Goal: Task Accomplishment & Management: Complete application form

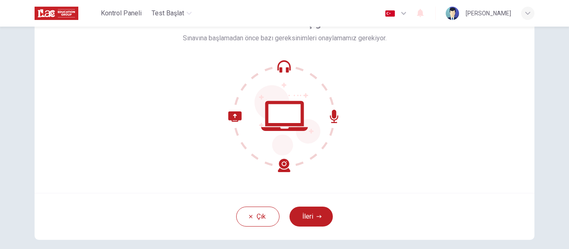
scroll to position [42, 0]
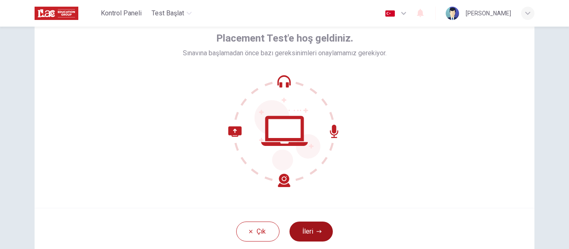
click at [318, 229] on icon "button" at bounding box center [318, 231] width 5 height 5
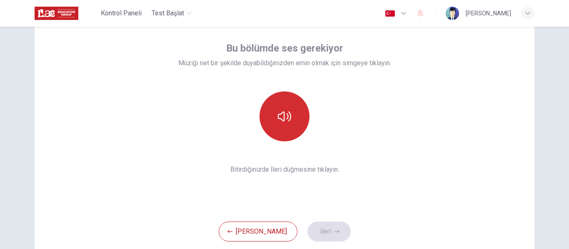
click at [296, 121] on button "button" at bounding box center [284, 117] width 50 height 50
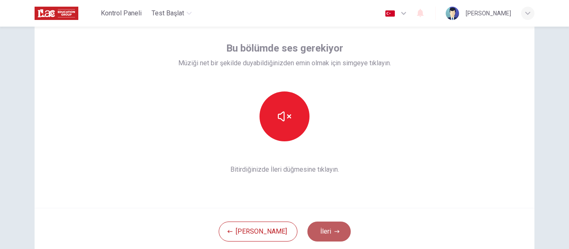
click at [311, 225] on button "İleri" at bounding box center [328, 232] width 43 height 20
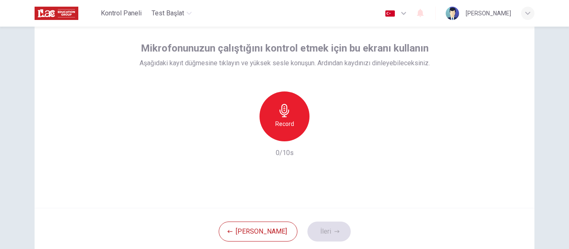
click at [290, 120] on h6 "Record" at bounding box center [284, 124] width 19 height 10
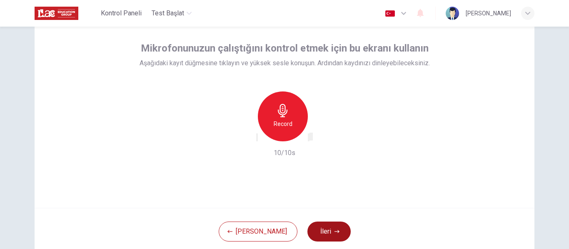
click at [323, 226] on button "İleri" at bounding box center [328, 232] width 43 height 20
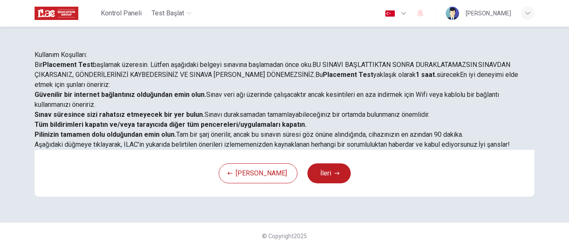
scroll to position [172, 0]
click at [334, 176] on icon "button" at bounding box center [336, 173] width 5 height 5
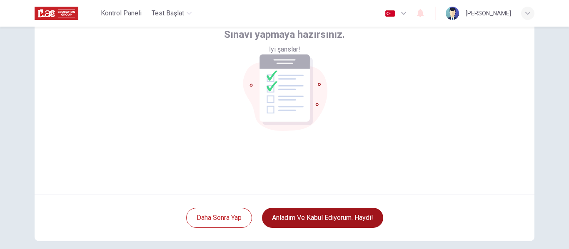
scroll to position [56, 0]
click at [319, 215] on button "Anladım ve kabul ediyorum. Haydi!" at bounding box center [322, 218] width 121 height 20
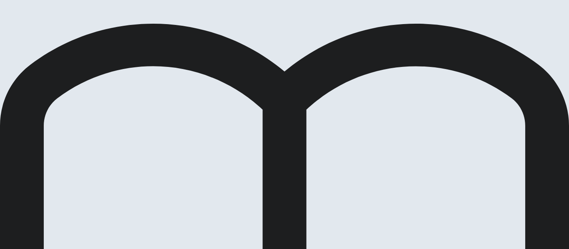
scroll to position [42, 0]
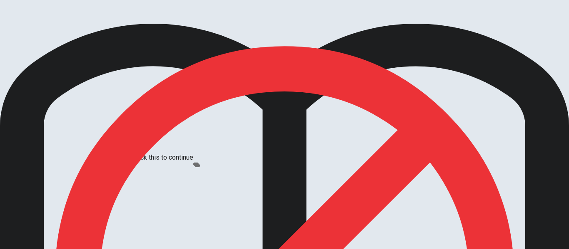
scroll to position [71, 0]
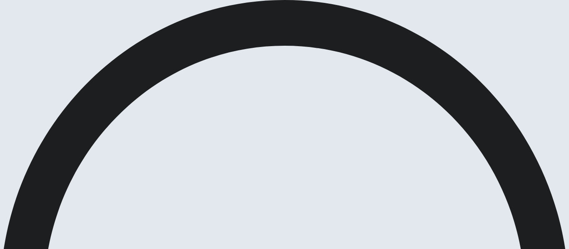
scroll to position [42, 0]
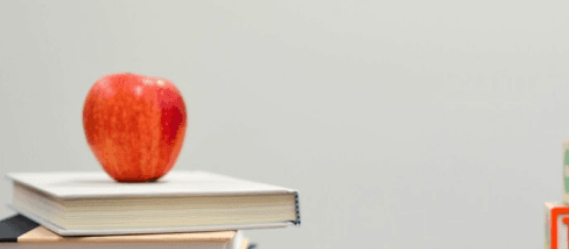
scroll to position [0, 0]
drag, startPoint x: 73, startPoint y: 121, endPoint x: 81, endPoint y: 118, distance: 8.4
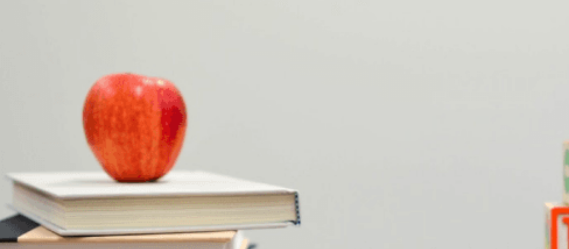
scroll to position [666, 0]
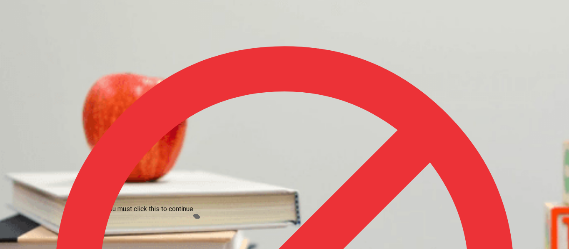
scroll to position [61, 0]
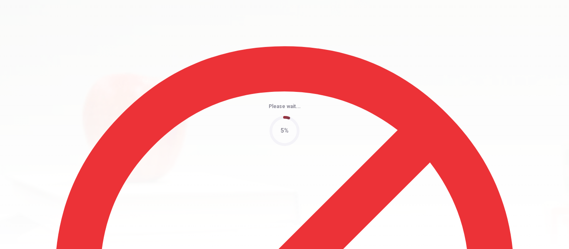
type input "51"
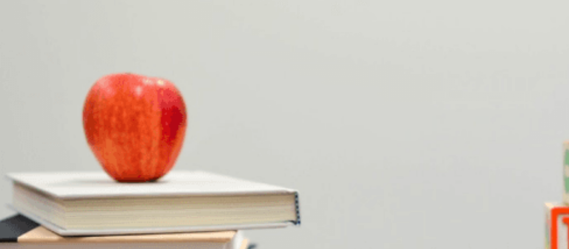
scroll to position [42, 0]
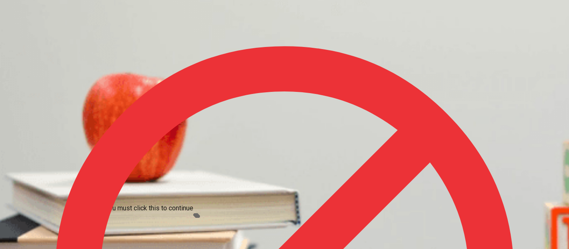
scroll to position [61, 0]
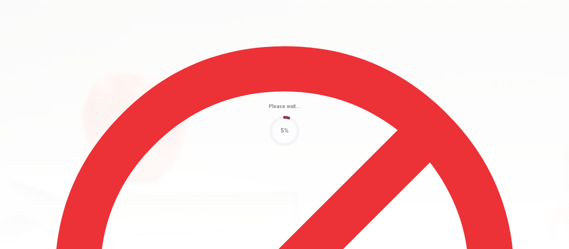
type input "45"
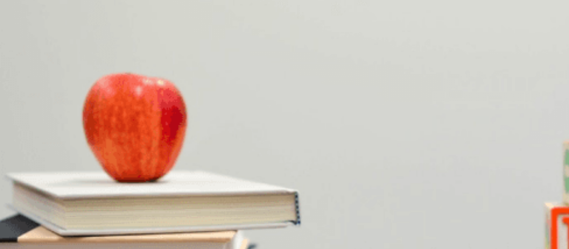
scroll to position [666, 0]
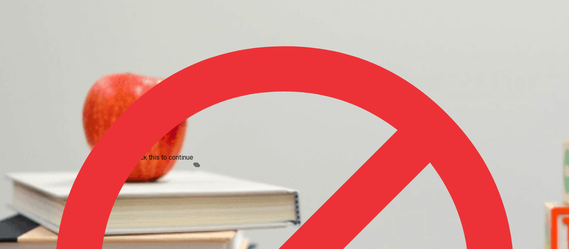
scroll to position [61, 0]
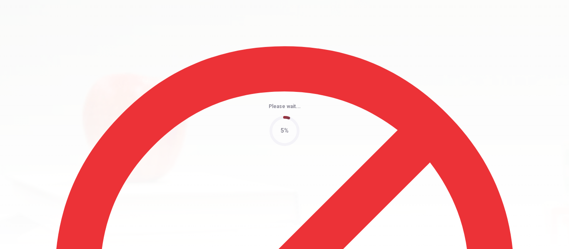
type input "70"
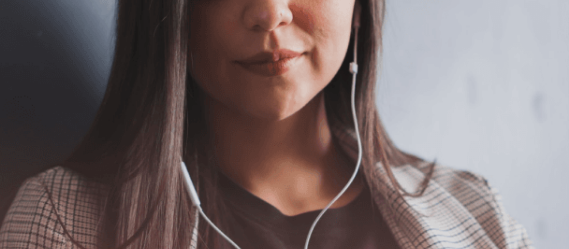
scroll to position [0, 0]
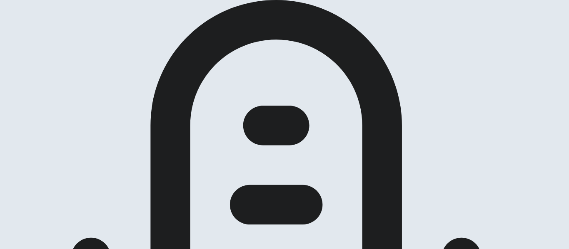
scroll to position [83, 0]
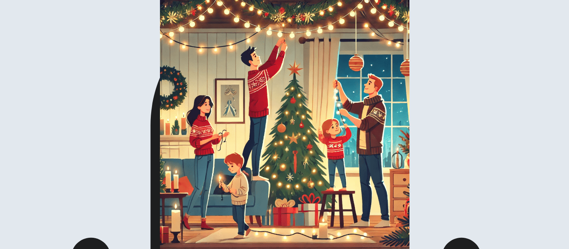
click at [181, 124] on img at bounding box center [284, 124] width 569 height 249
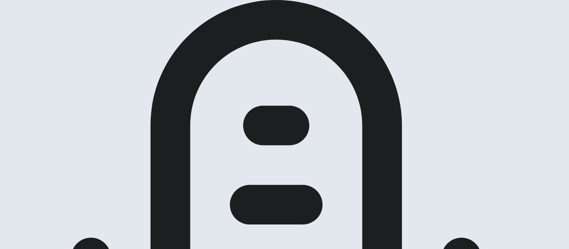
scroll to position [42, 0]
drag, startPoint x: 57, startPoint y: 169, endPoint x: 187, endPoint y: 165, distance: 130.4
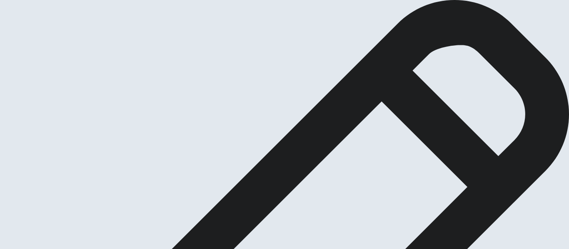
scroll to position [0, 0]
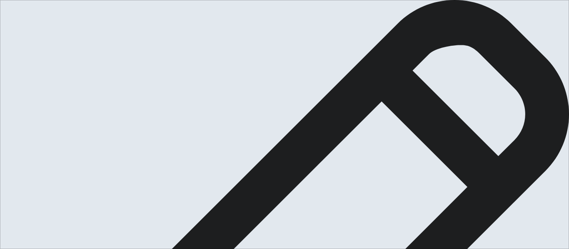
scroll to position [42, 0]
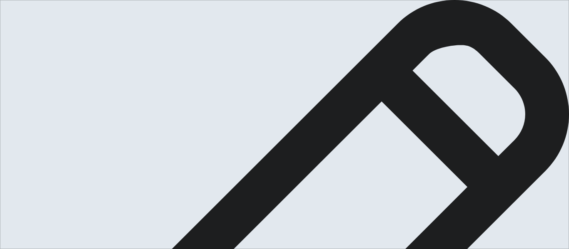
type textarea "first o cant worked as part of a team ı am student but ı am goes to school and …"
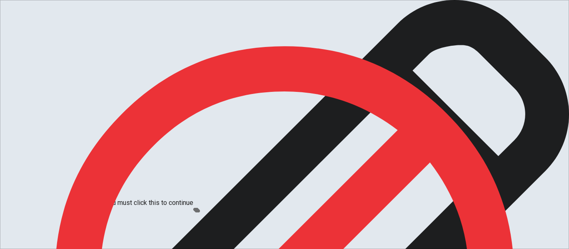
scroll to position [61, 0]
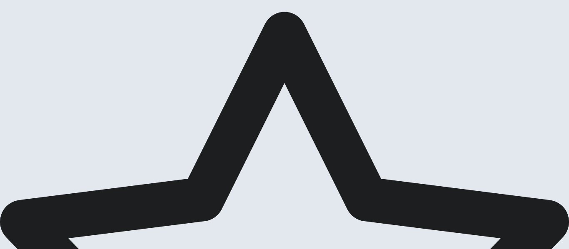
scroll to position [42, 0]
